Goal: Information Seeking & Learning: Find specific page/section

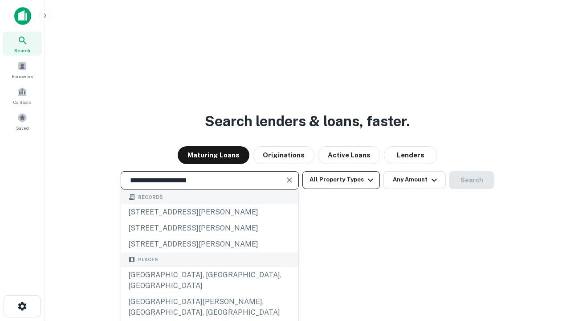
click at [341, 180] on button "All Property Types" at bounding box center [342, 180] width 78 height 18
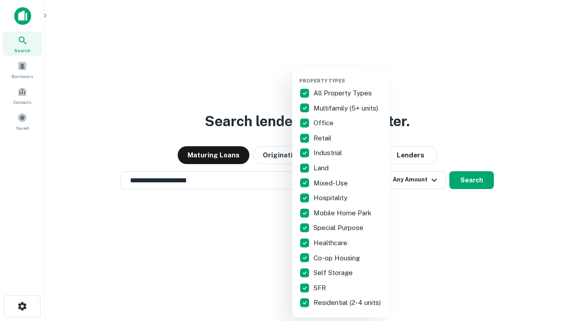
type input "**********"
click at [348, 75] on button "button" at bounding box center [348, 75] width 98 height 0
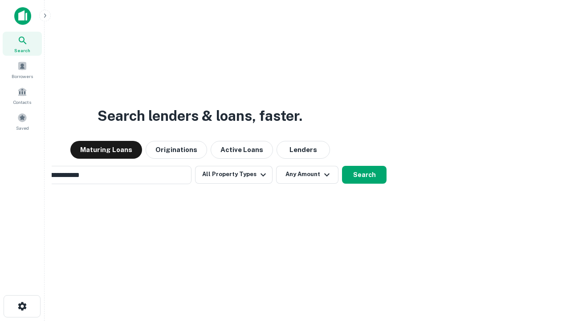
scroll to position [14, 0]
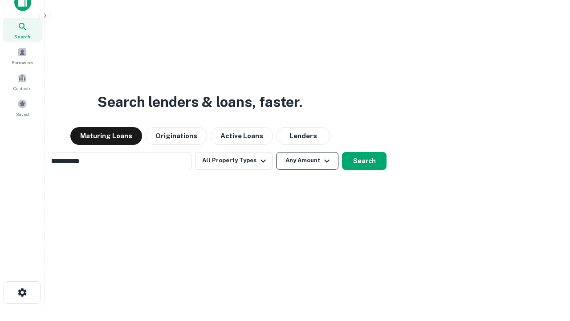
click at [276, 152] on button "Any Amount" at bounding box center [307, 161] width 62 height 18
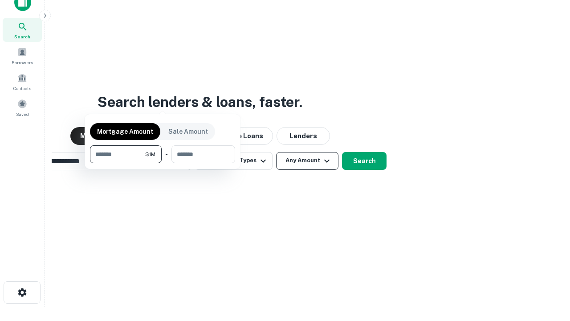
scroll to position [14, 0]
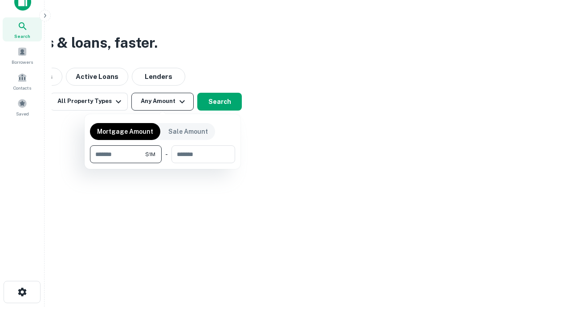
type input "*******"
click at [163, 163] on button "button" at bounding box center [162, 163] width 145 height 0
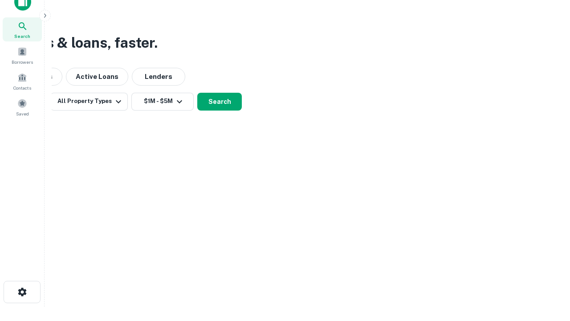
scroll to position [5, 164]
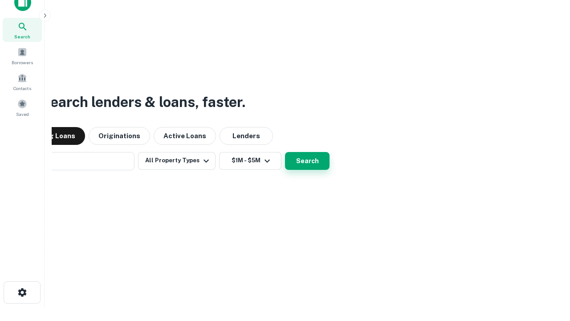
click at [285, 152] on button "Search" at bounding box center [307, 161] width 45 height 18
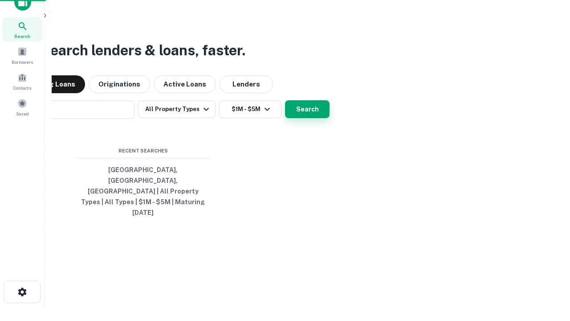
scroll to position [24, 252]
